Goal: Task Accomplishment & Management: Use online tool/utility

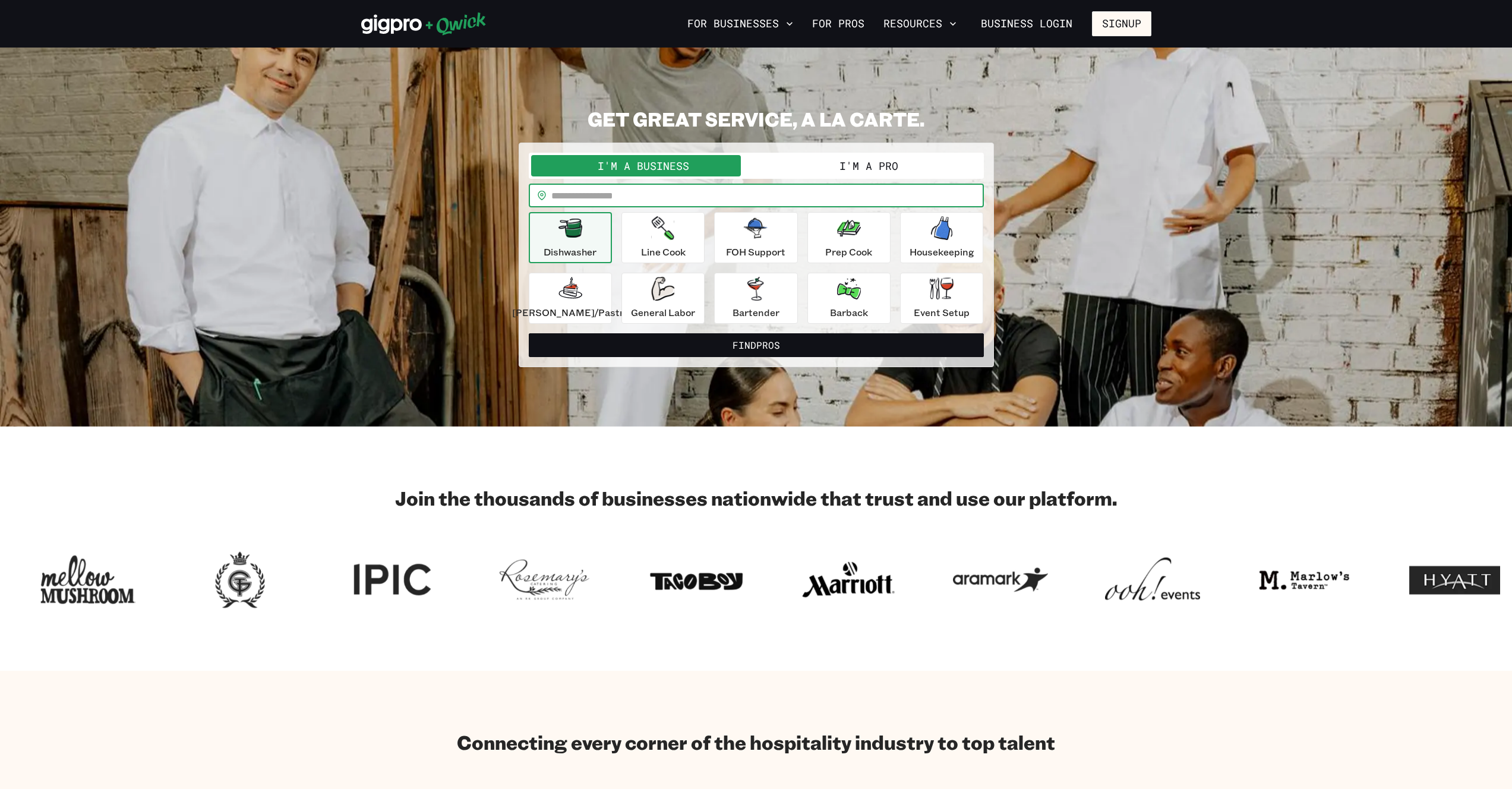
click at [659, 197] on input "text" at bounding box center [767, 195] width 433 height 24
type input "*****"
click at [802, 174] on button "I'm a Pro" at bounding box center [869, 165] width 225 height 21
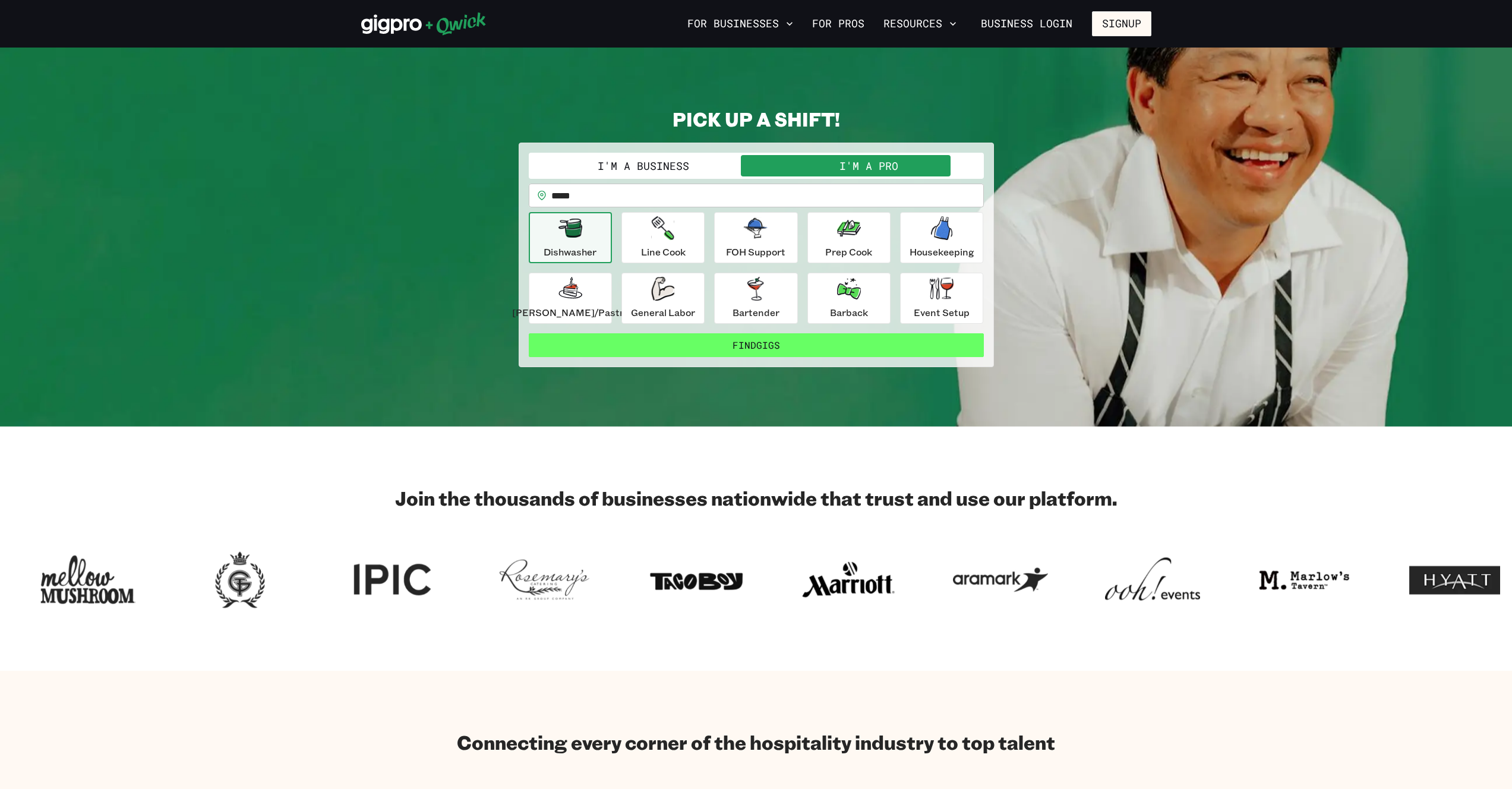
click at [727, 347] on button "Find Gigs" at bounding box center [756, 345] width 455 height 24
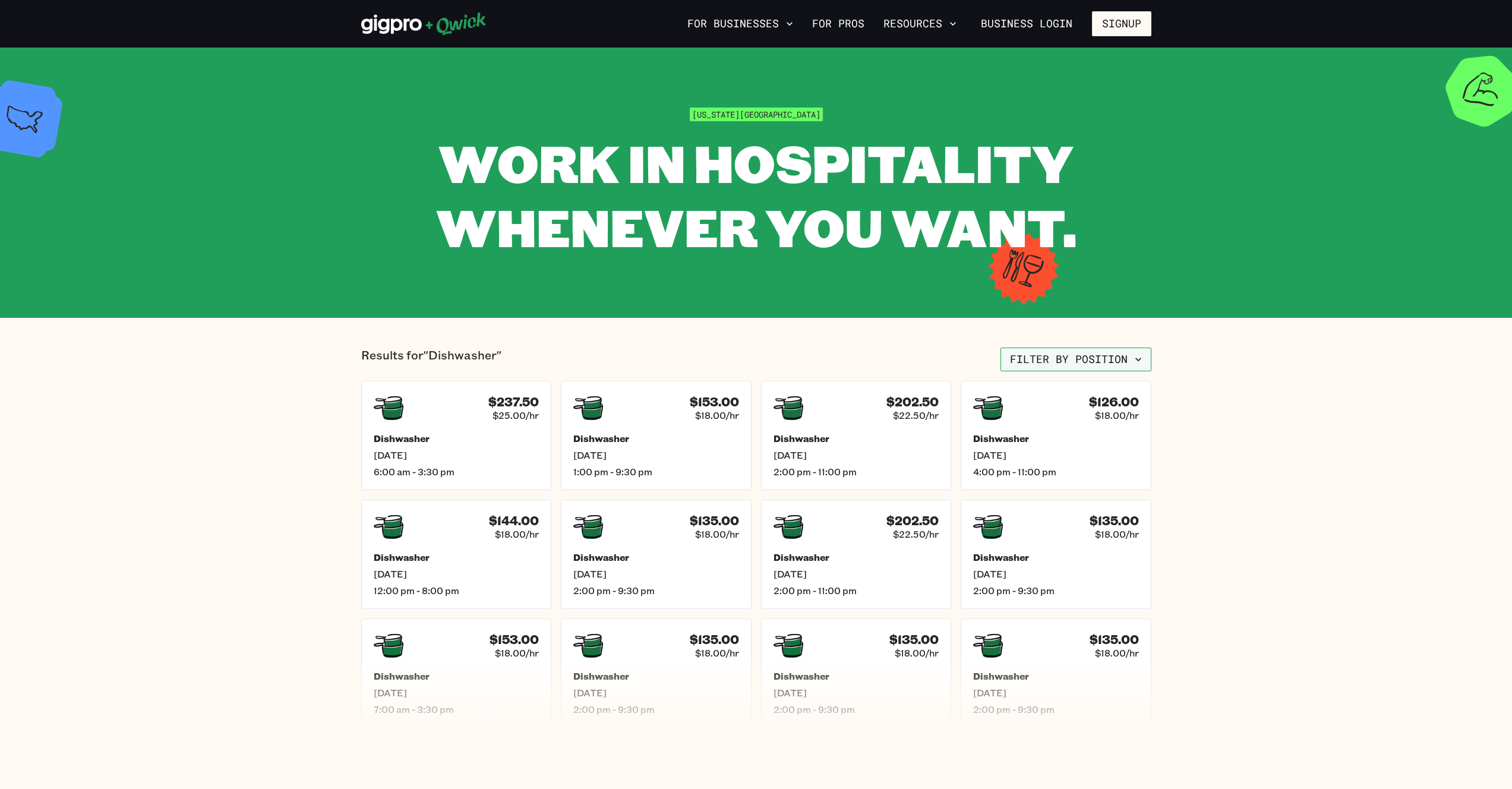
click at [1089, 369] on button "Filter by position" at bounding box center [1076, 359] width 151 height 24
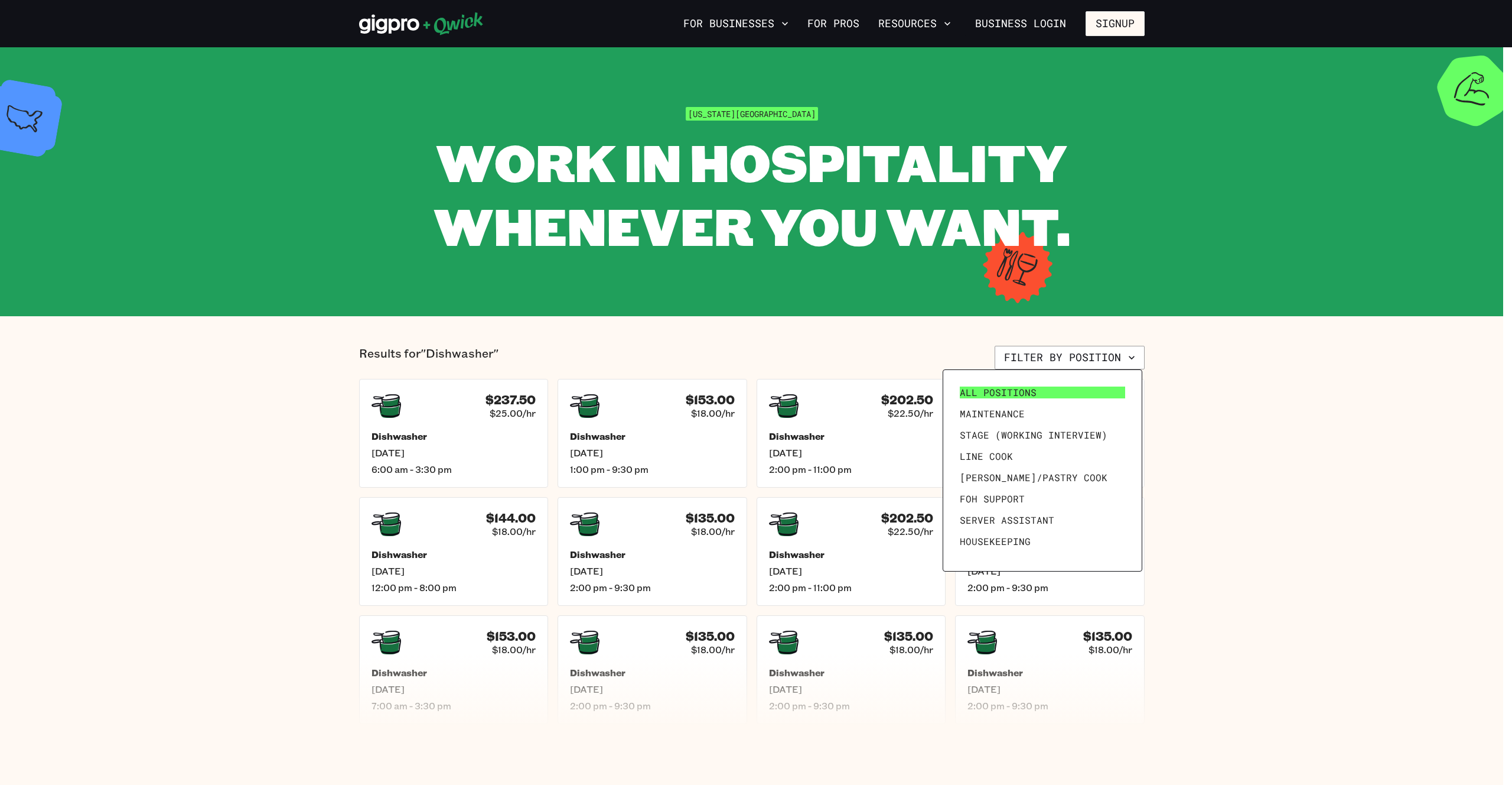
click at [1001, 398] on span "All Positions" at bounding box center [998, 392] width 77 height 12
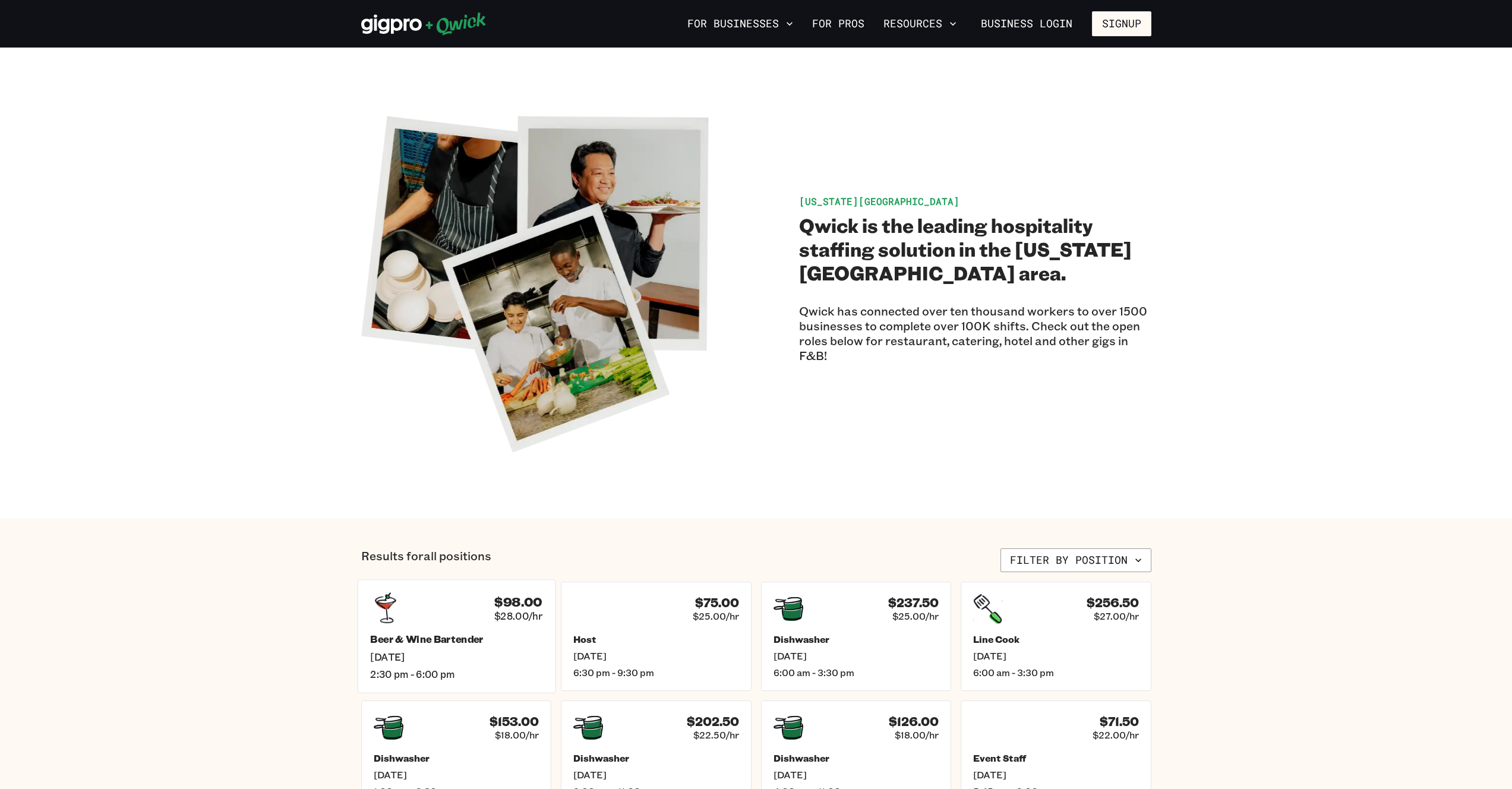
click at [479, 606] on div "$98.00 $28.00/hr" at bounding box center [456, 607] width 172 height 31
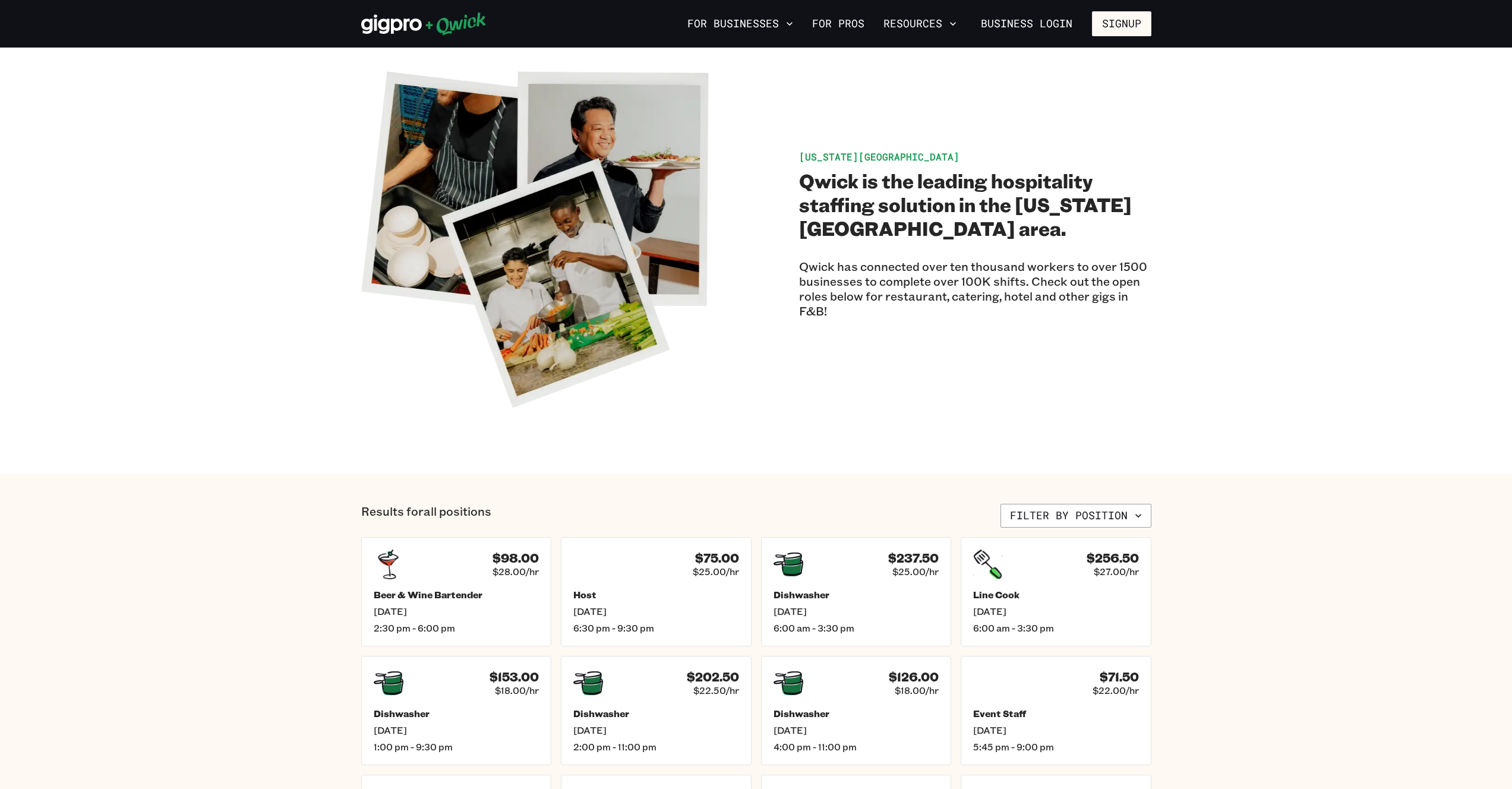
scroll to position [156, 0]
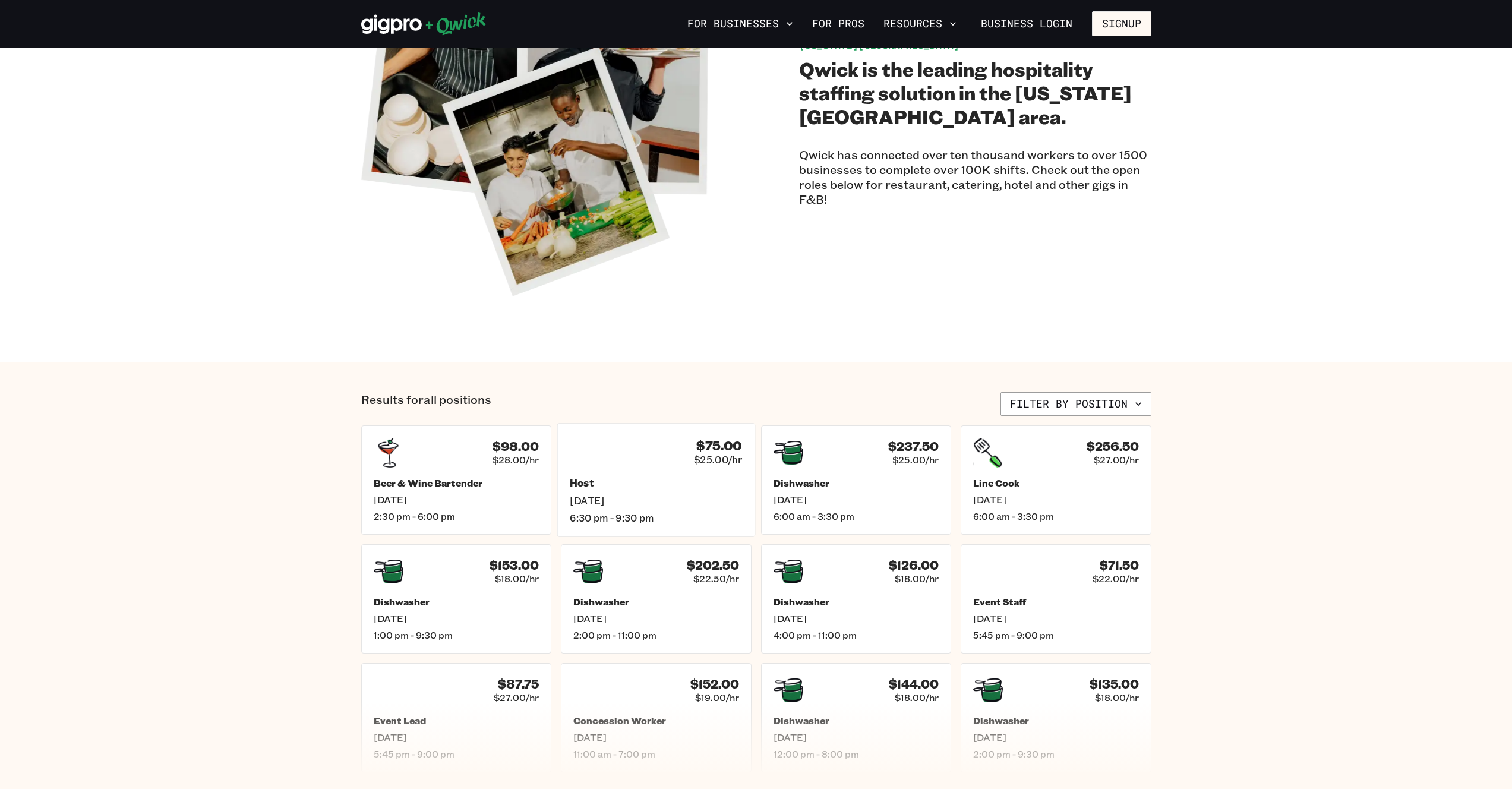
click at [696, 482] on h5 "Host" at bounding box center [656, 483] width 172 height 12
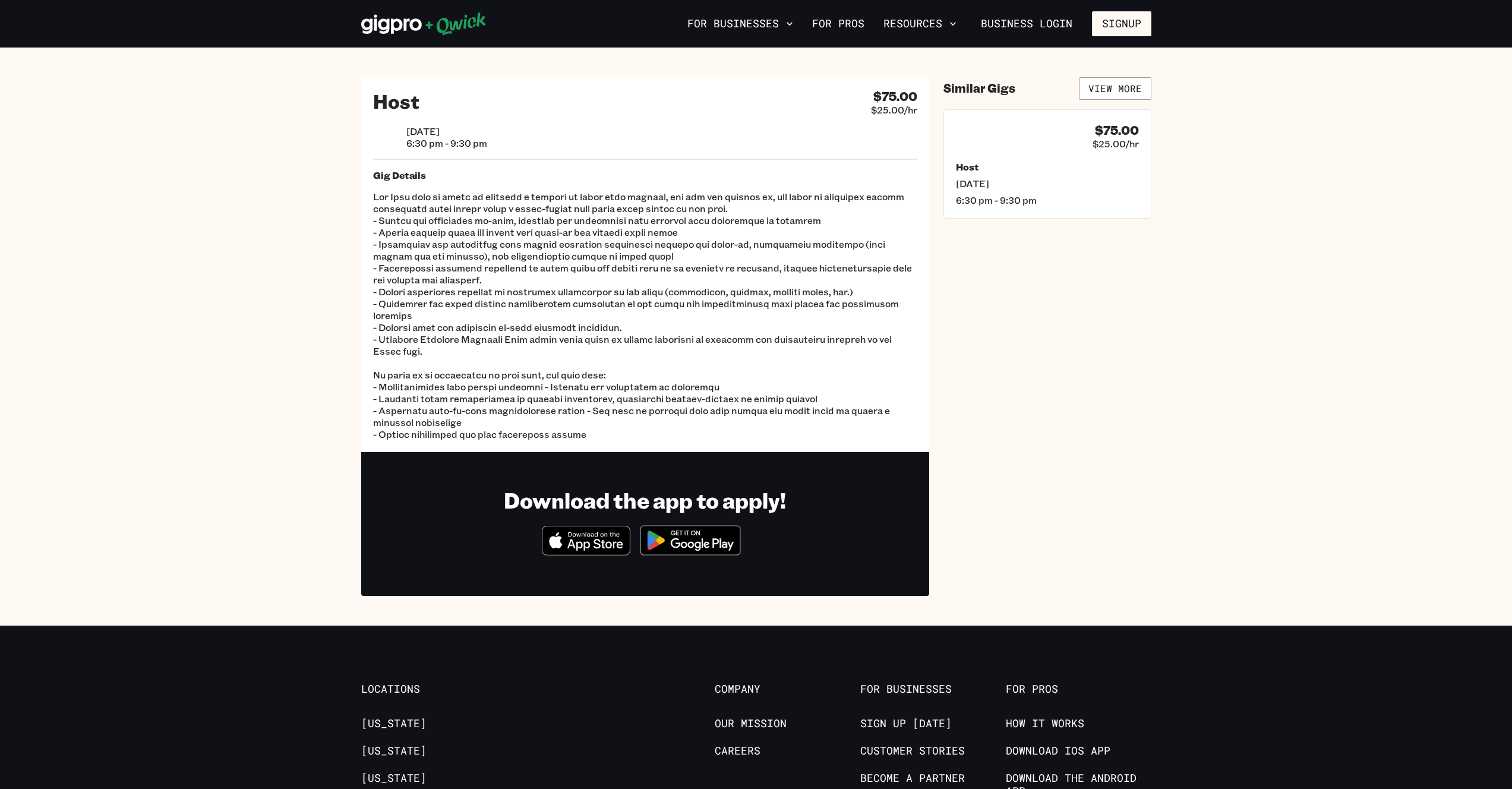
scroll to position [156, 0]
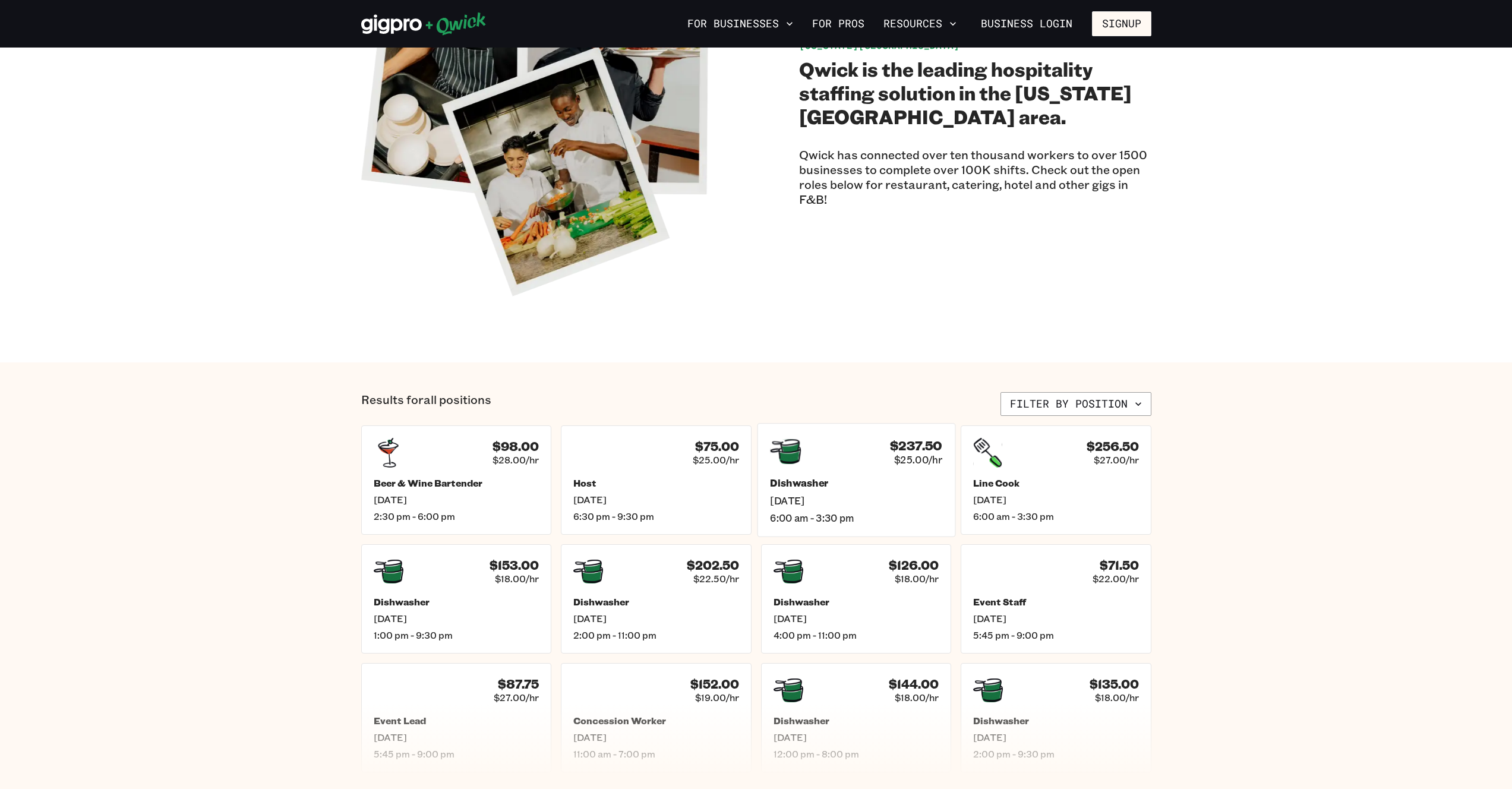
click at [798, 478] on h5 "Dishwasher" at bounding box center [856, 483] width 172 height 12
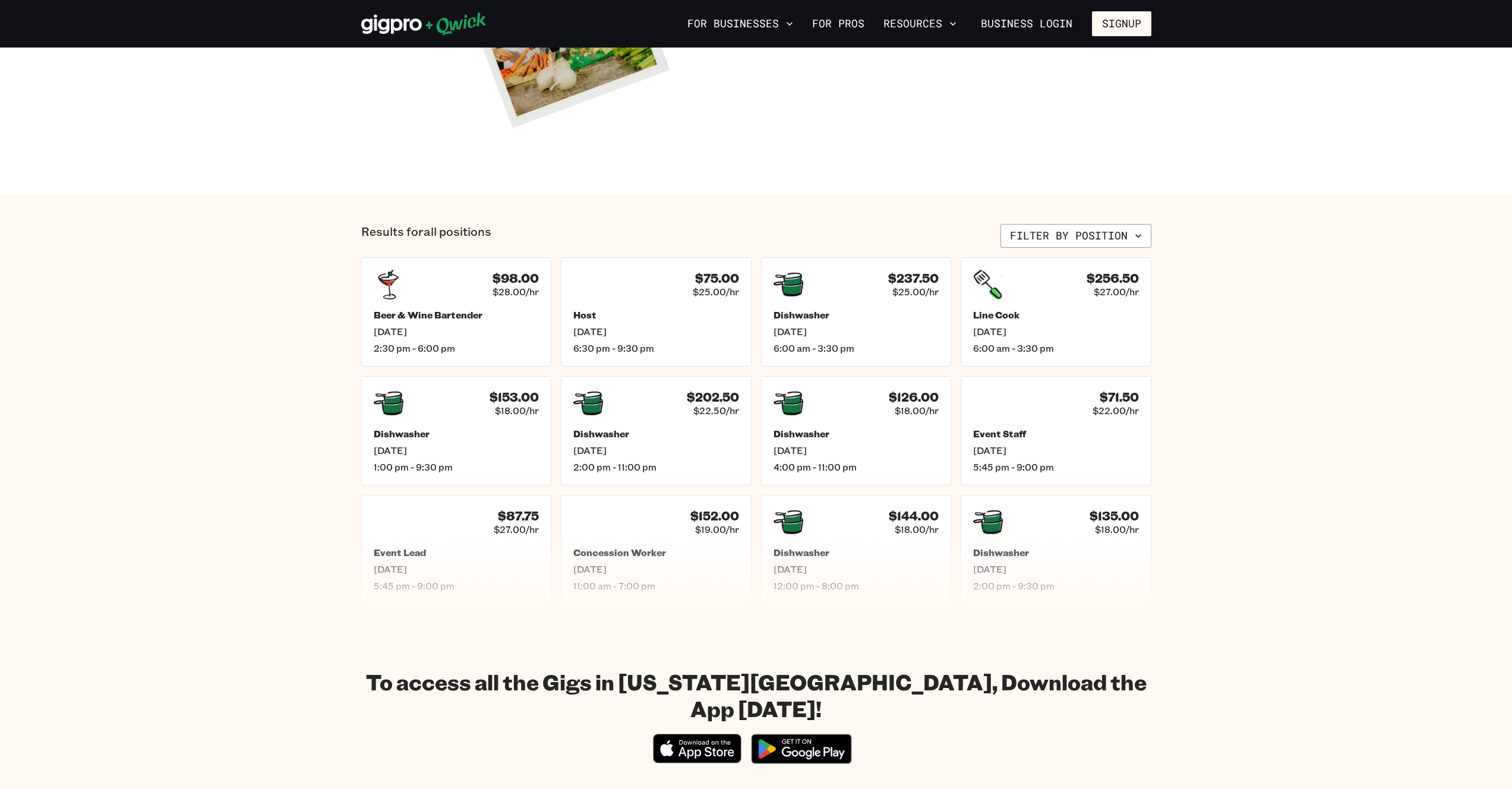
scroll to position [338, 0]
